Goal: Task Accomplishment & Management: Manage account settings

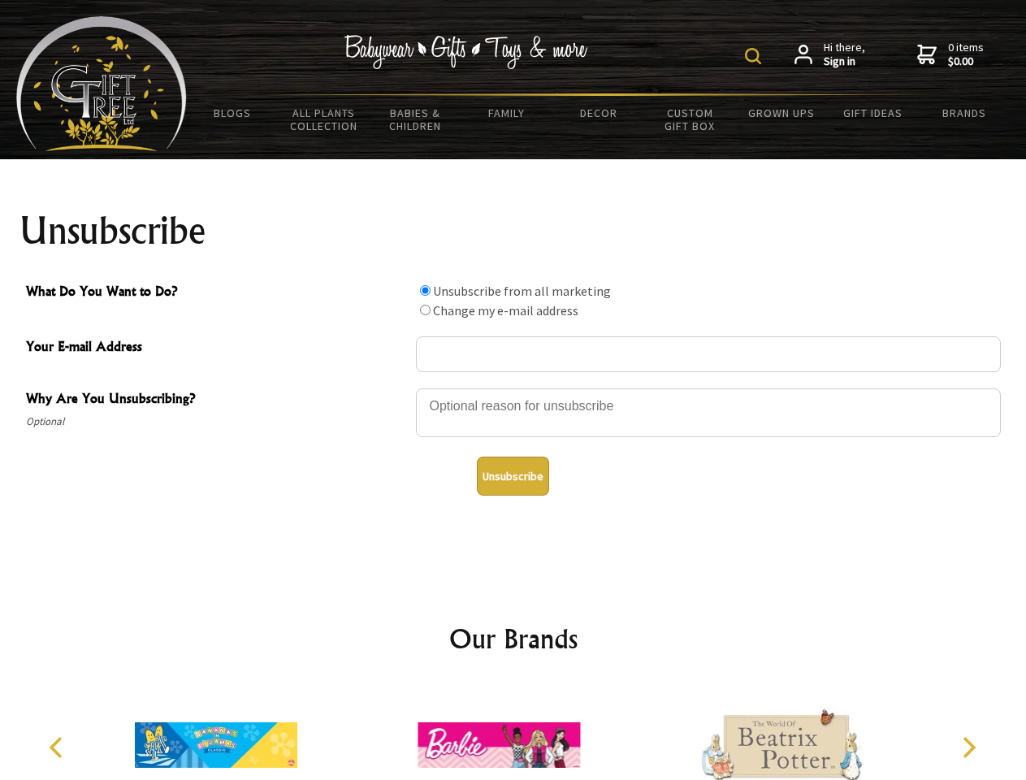
click at [756, 56] on img at bounding box center [753, 56] width 16 height 16
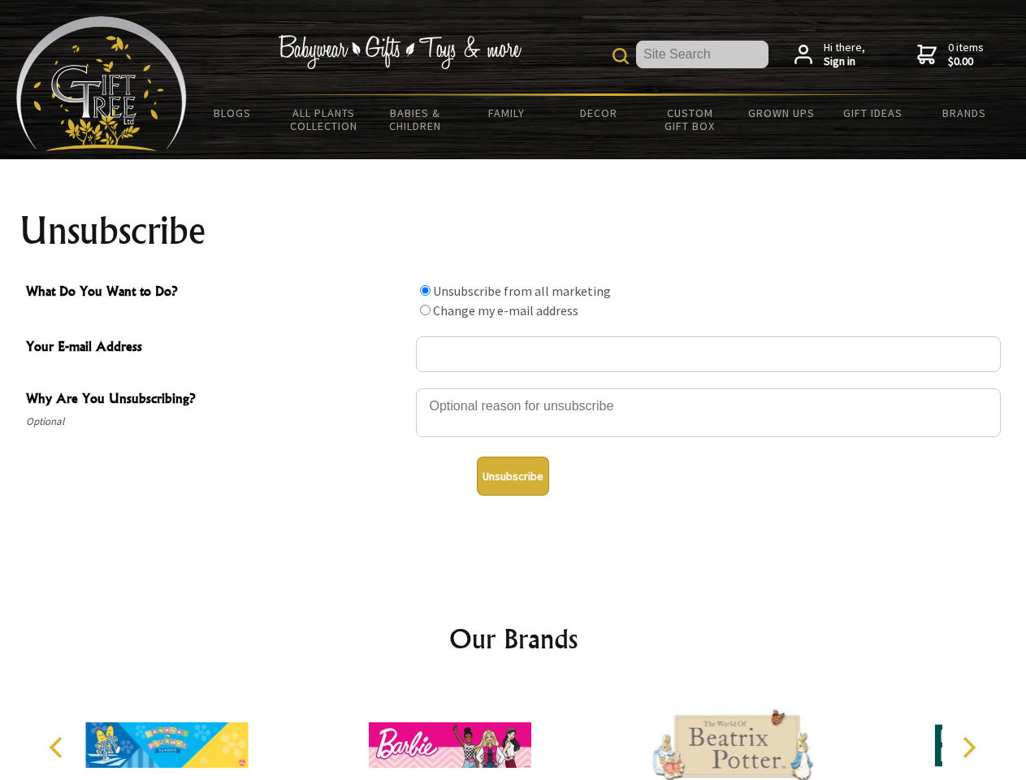
click at [514, 388] on div at bounding box center [708, 415] width 585 height 57
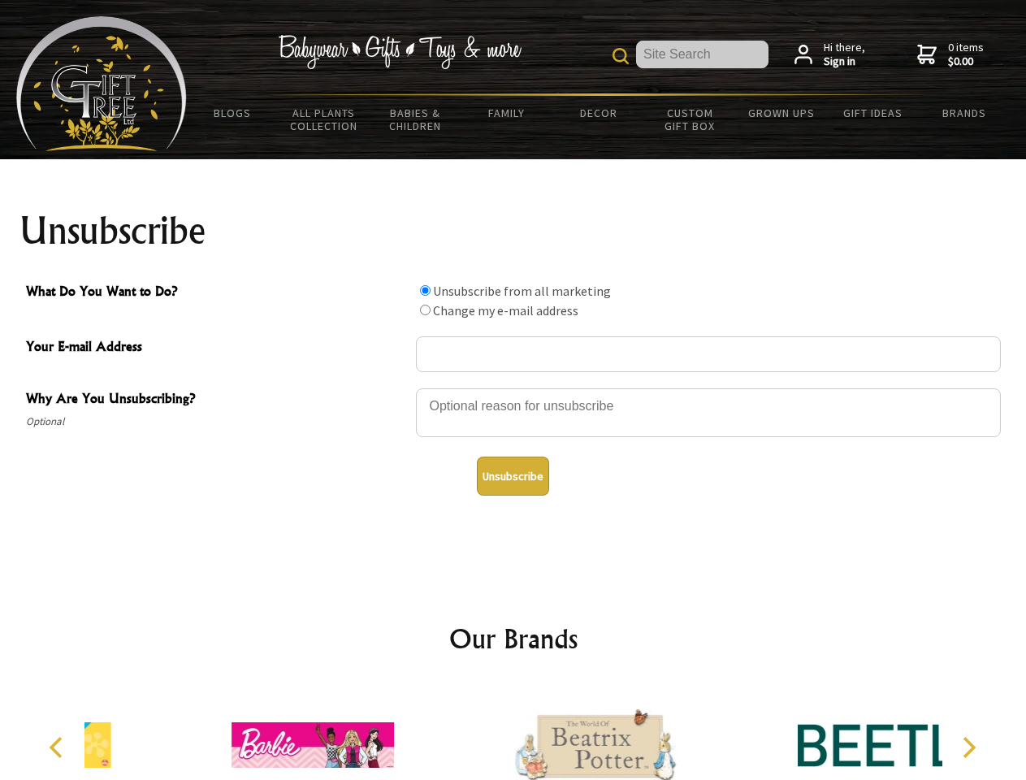
click at [425, 290] on input "What Do You Want to Do?" at bounding box center [425, 290] width 11 height 11
click at [425, 310] on input "What Do You Want to Do?" at bounding box center [425, 310] width 11 height 11
radio input "true"
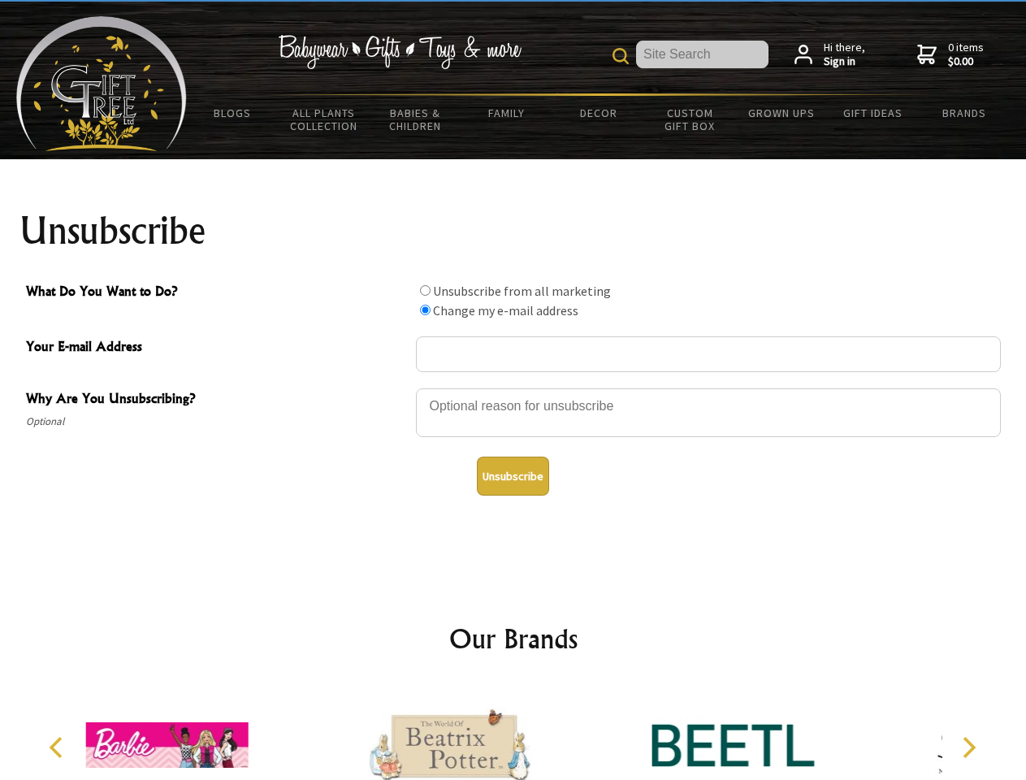
click at [513, 476] on button "Unsubscribe" at bounding box center [513, 476] width 72 height 39
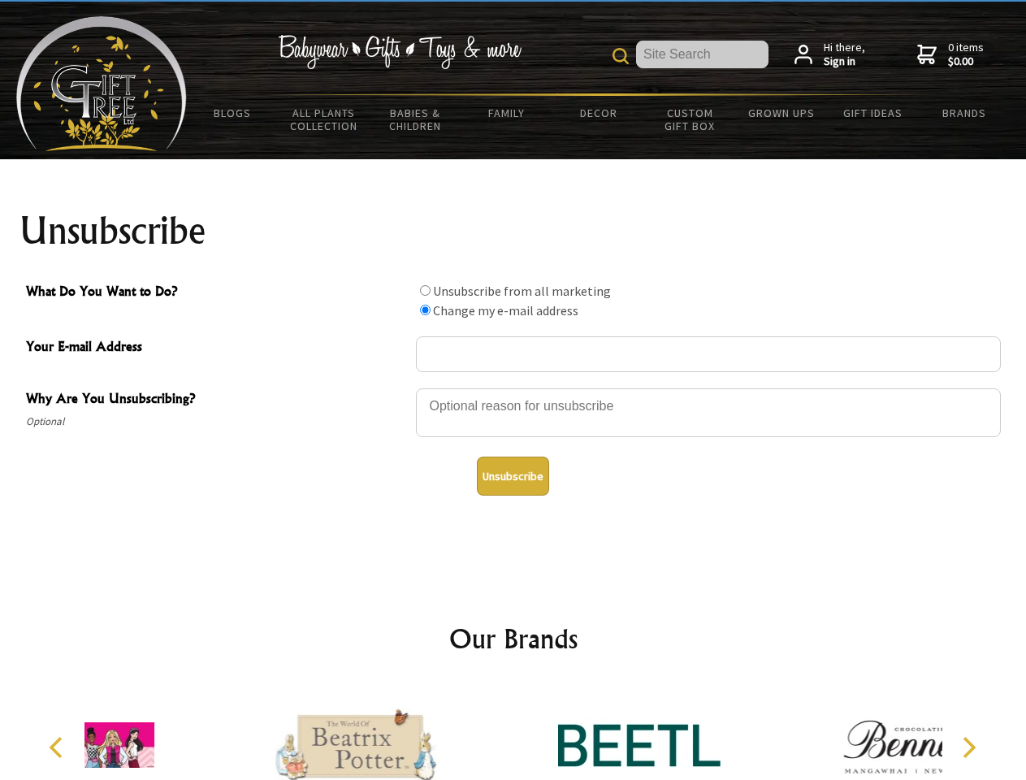
click at [59, 748] on icon "Previous" at bounding box center [57, 747] width 21 height 21
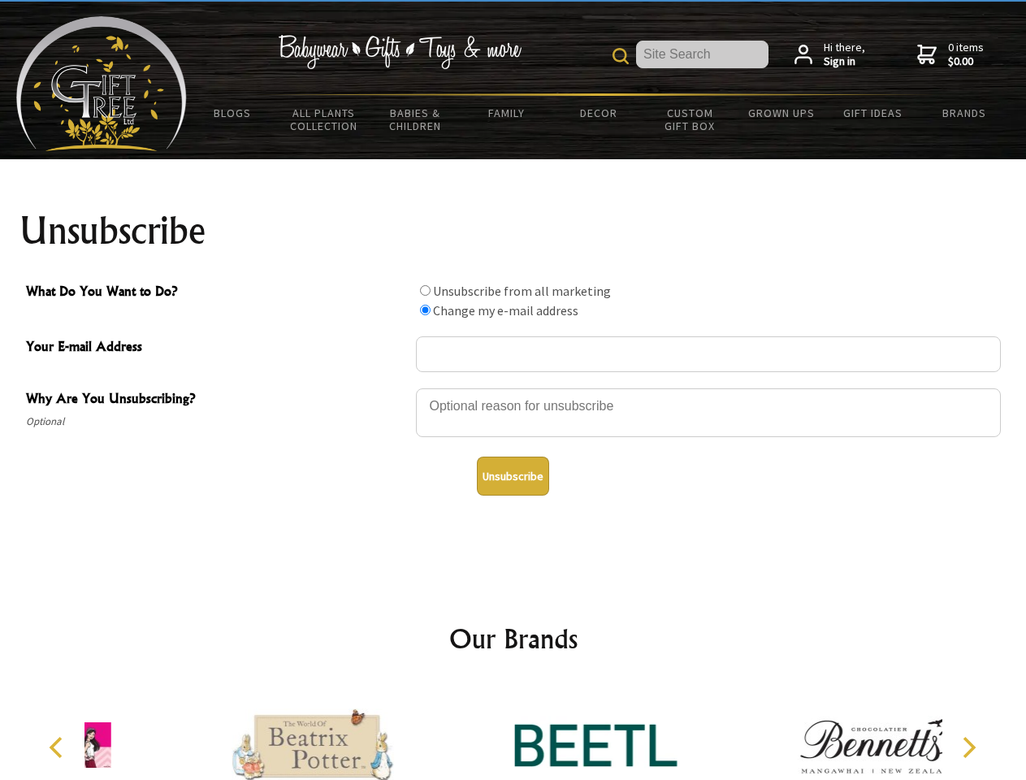
click at [969, 748] on icon "Next" at bounding box center [967, 747] width 21 height 21
